Goal: Task Accomplishment & Management: Use online tool/utility

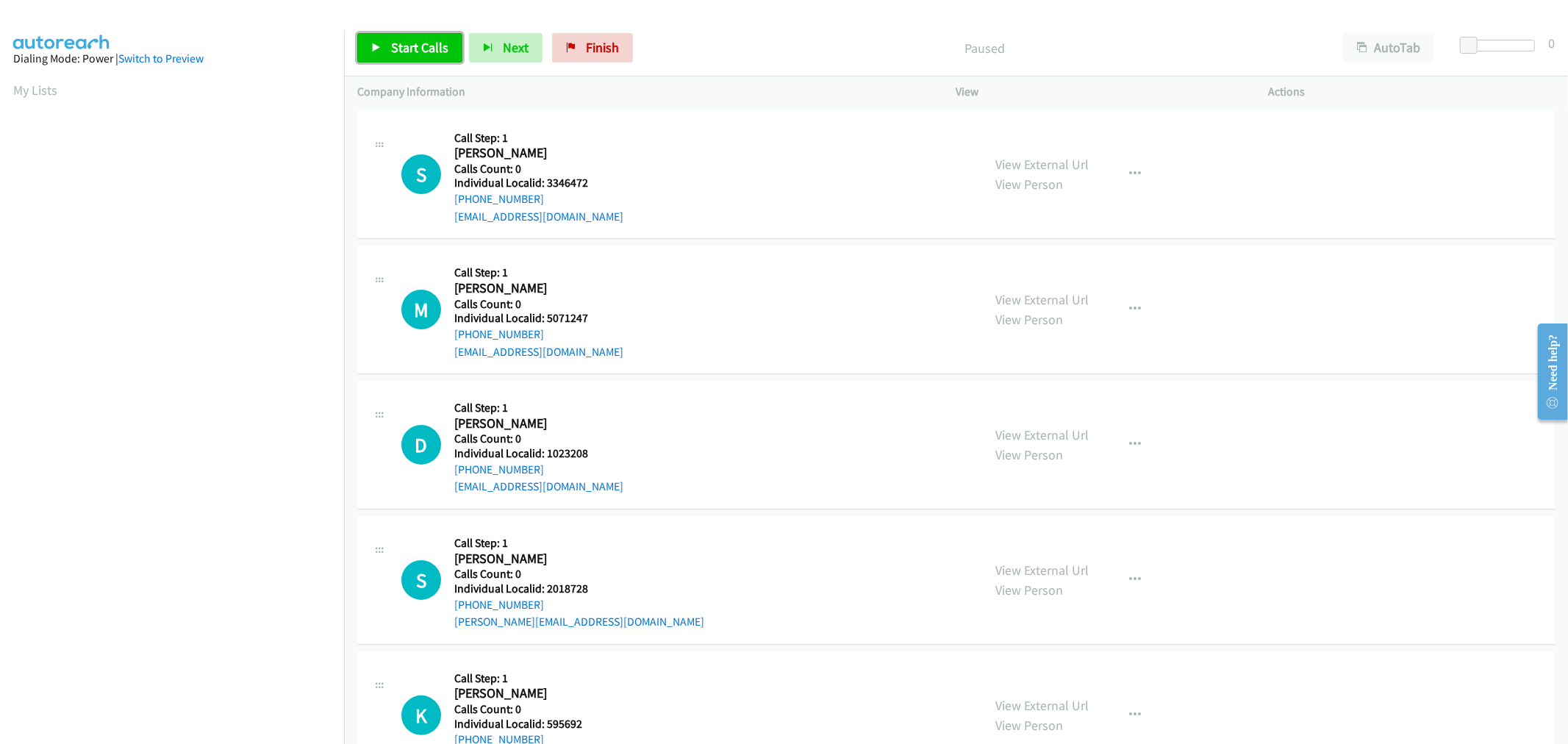
click at [406, 53] on span "Start Calls" at bounding box center [420, 47] width 58 height 17
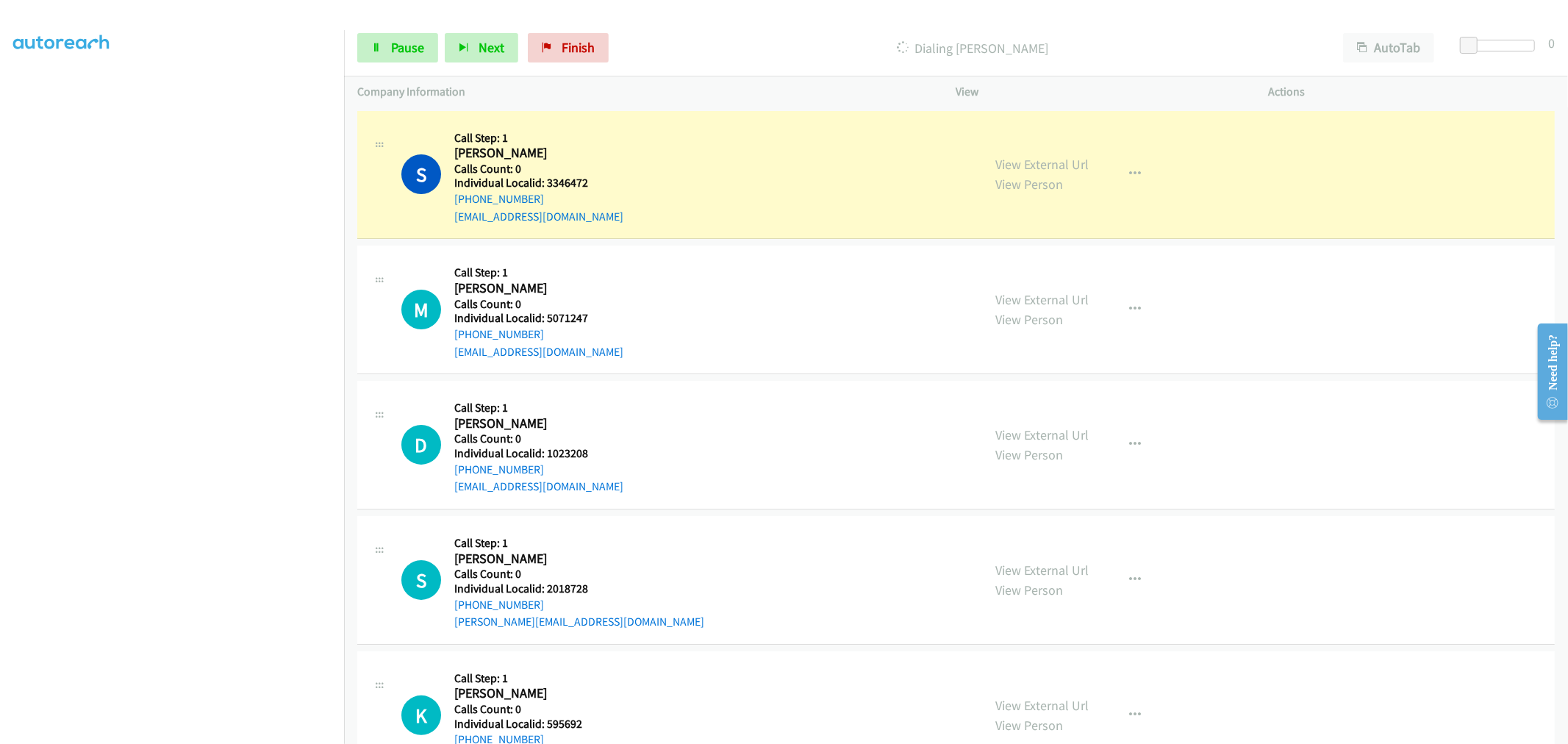
scroll to position [82, 0]
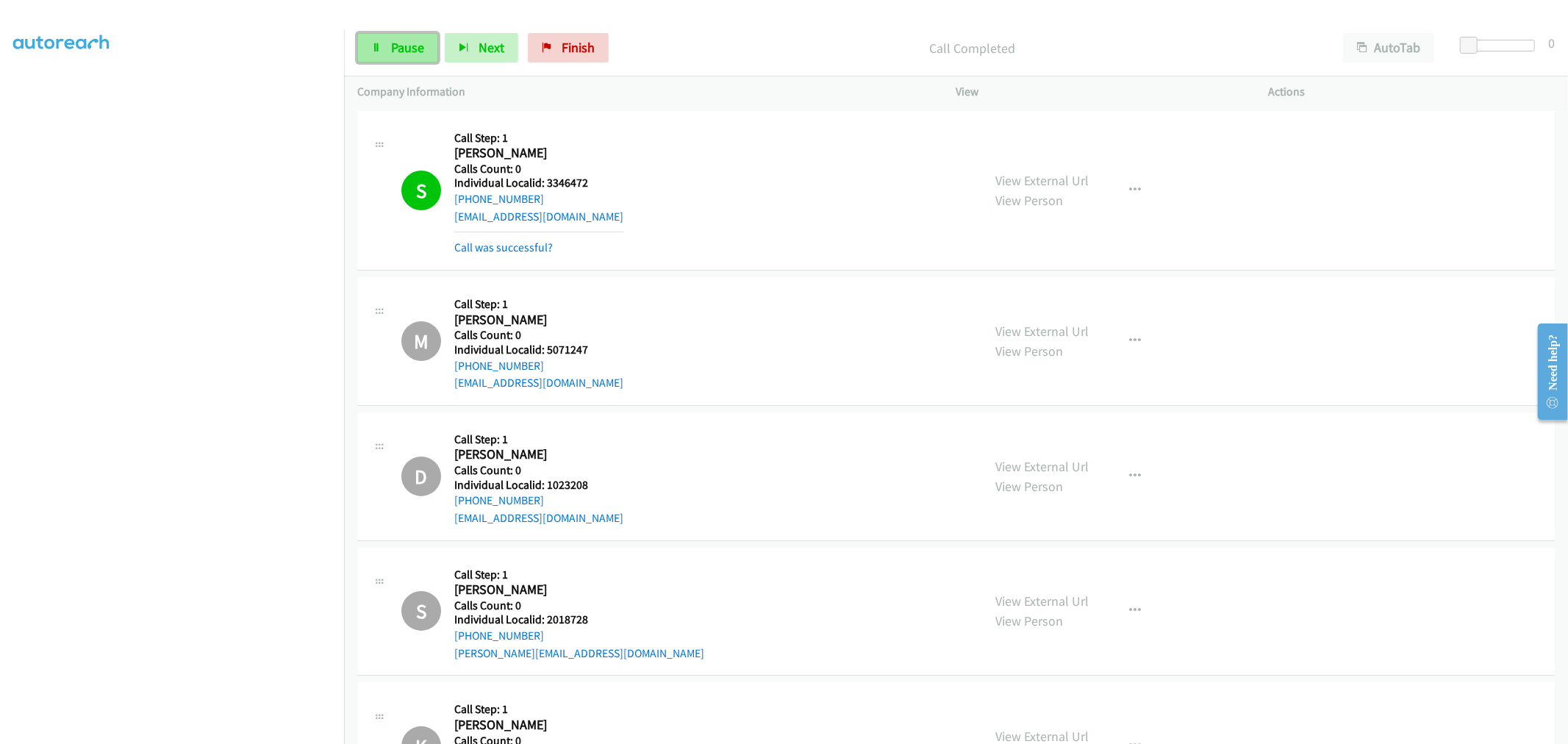
click at [408, 53] on span "Pause" at bounding box center [408, 47] width 33 height 17
click at [408, 53] on span "Start Calls" at bounding box center [420, 47] width 58 height 17
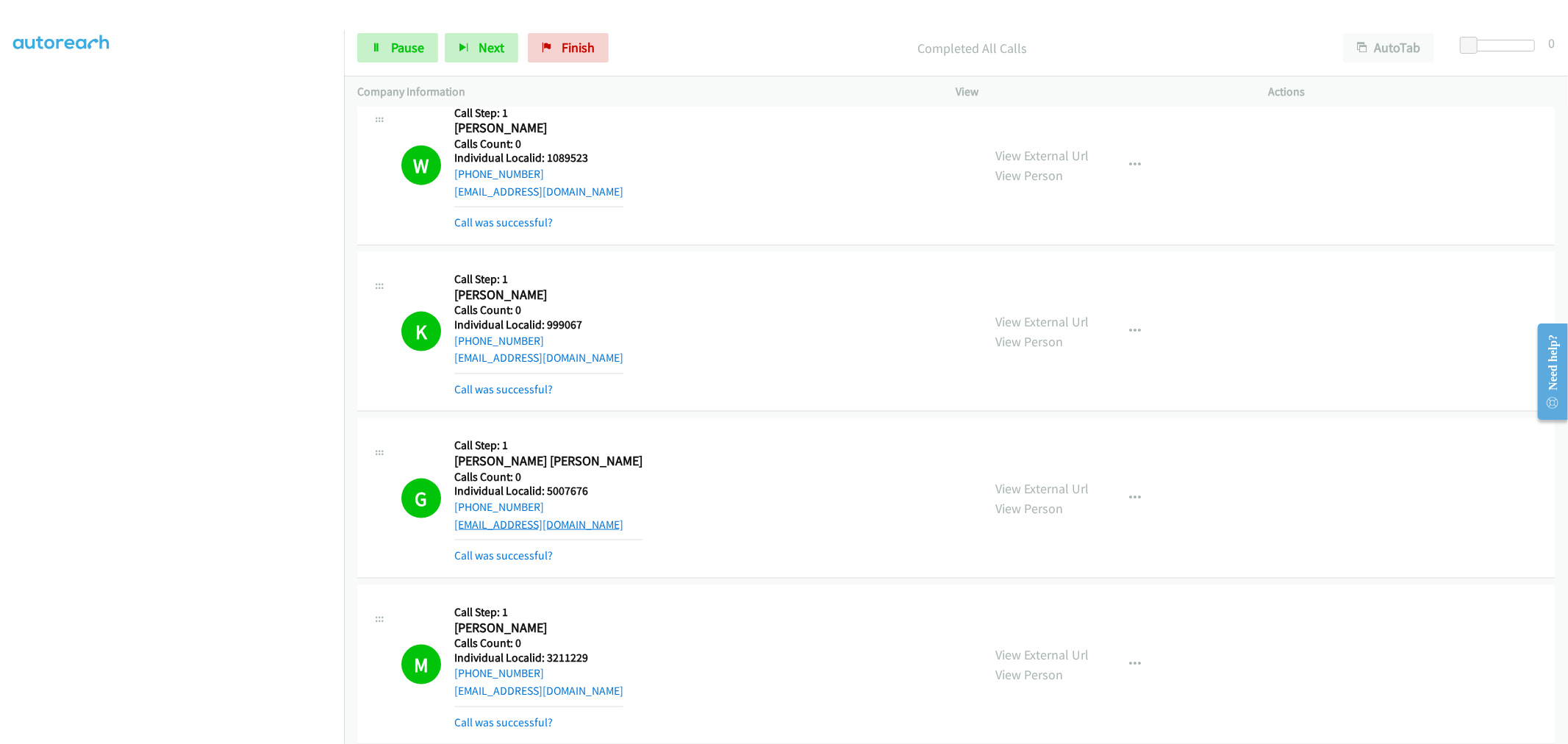
scroll to position [6343, 0]
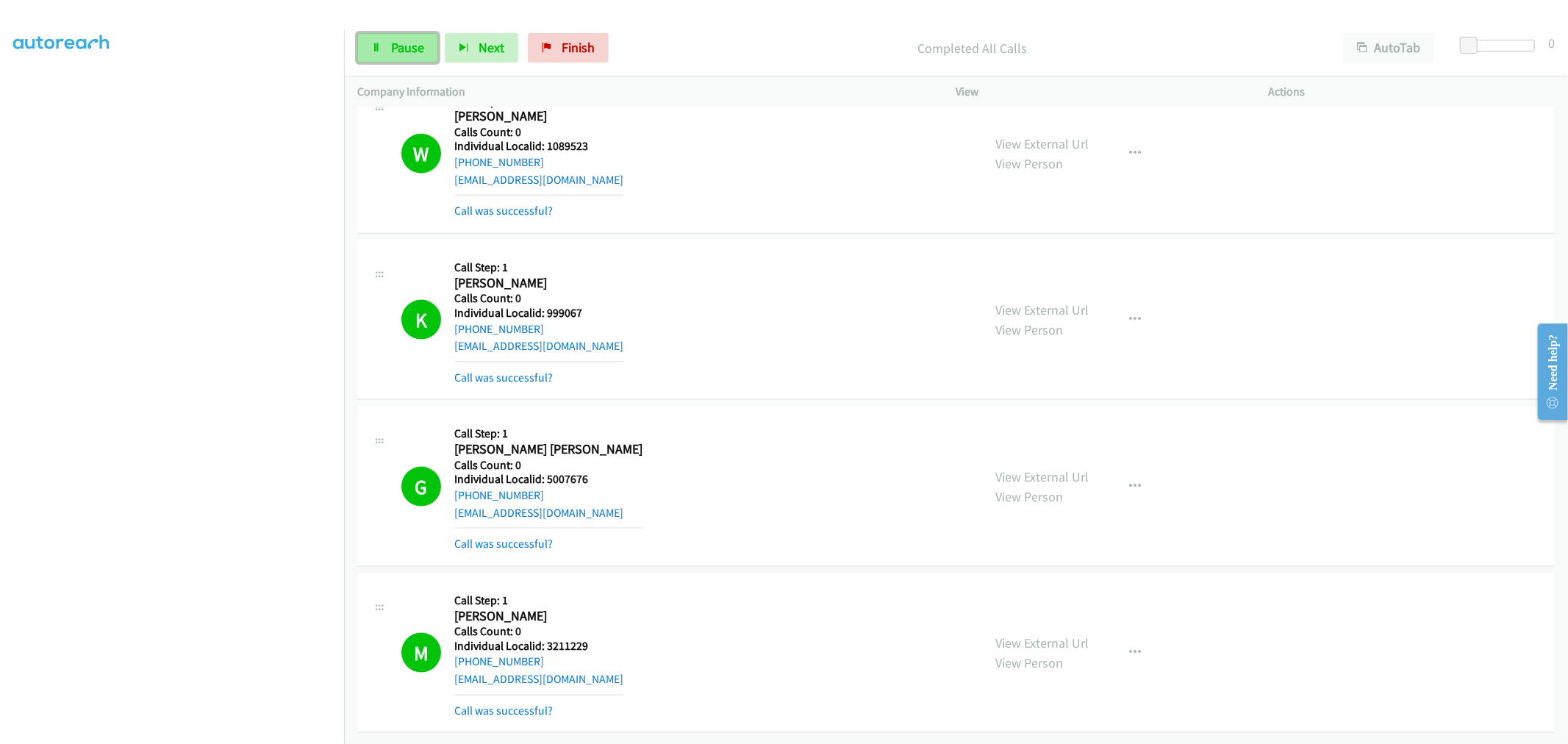
click at [385, 49] on link "Pause" at bounding box center [398, 48] width 81 height 30
click at [26, 88] on link "My Lists" at bounding box center [35, 90] width 44 height 17
